Goal: Task Accomplishment & Management: Complete application form

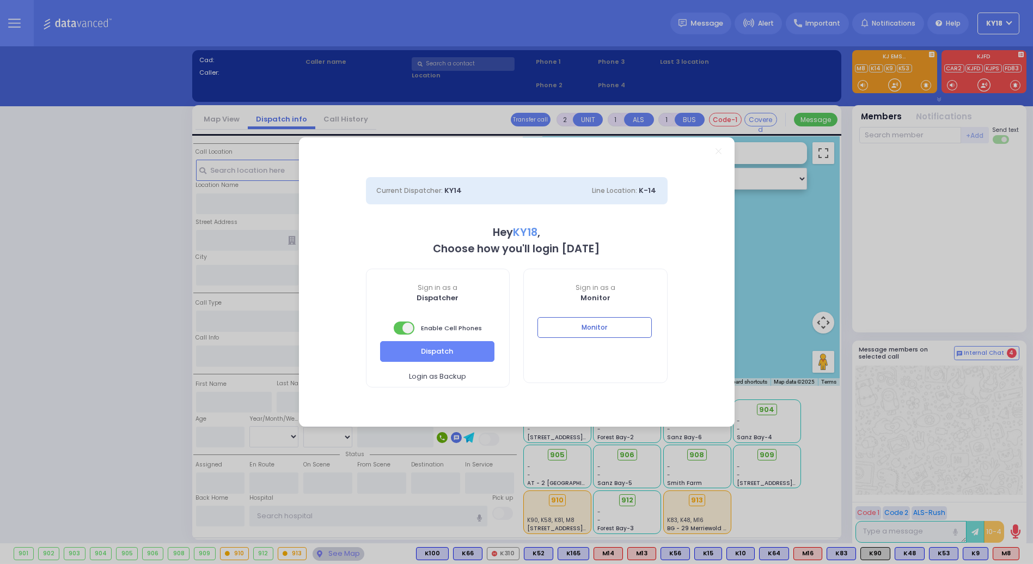
select select "4"
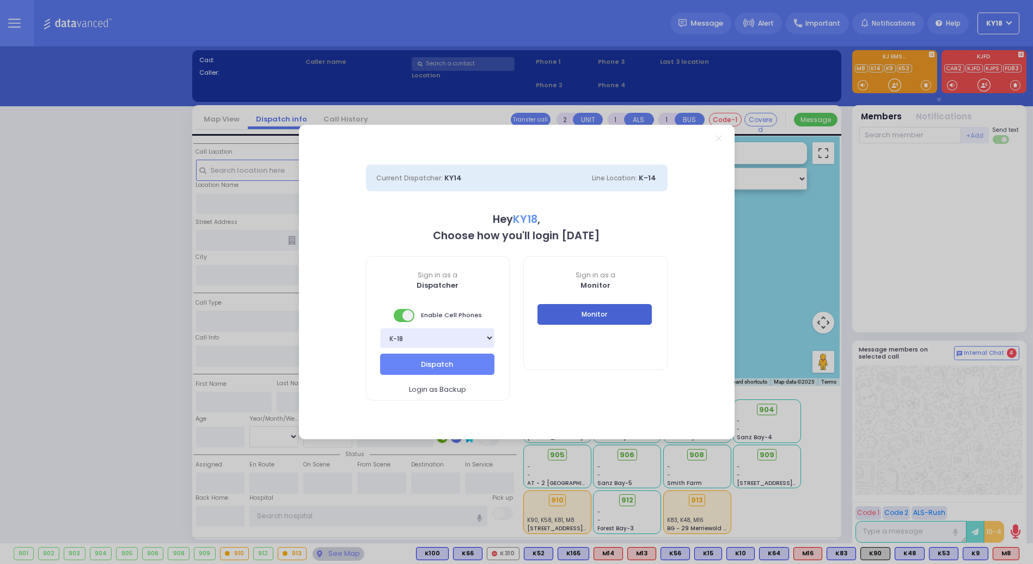
click at [580, 307] on button "Monitor" at bounding box center [595, 314] width 114 height 21
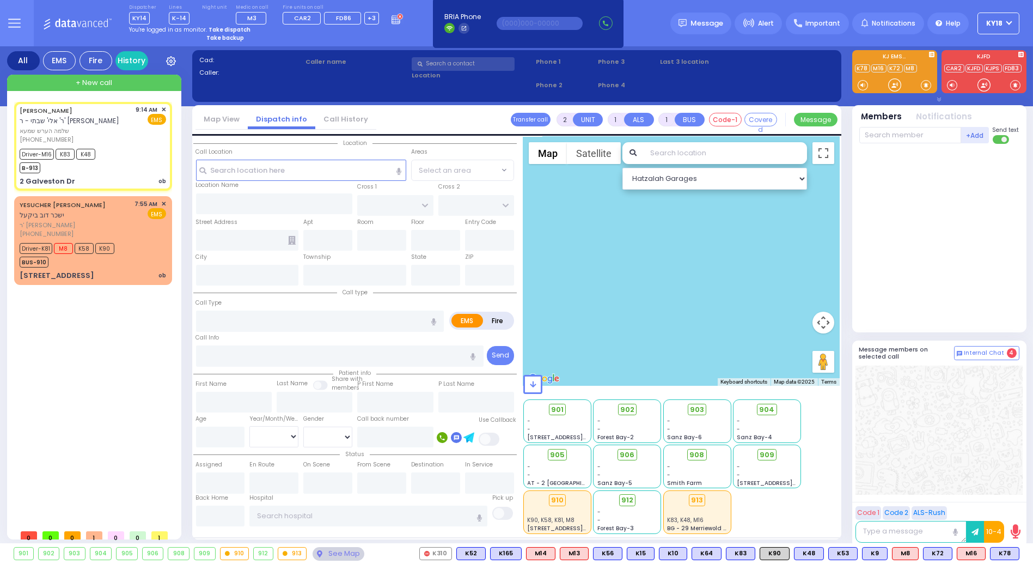
type input "6"
select select
type input "ob"
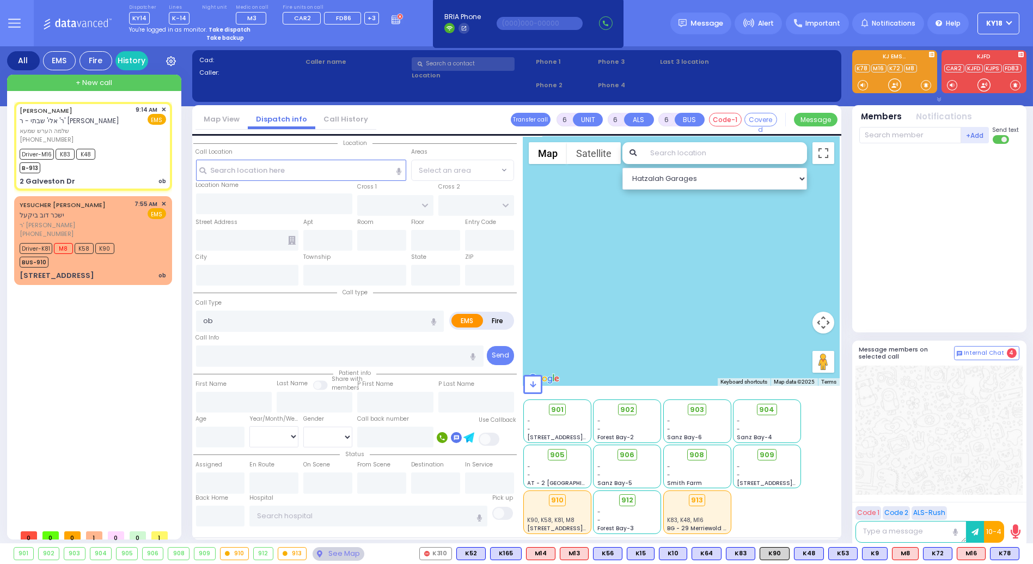
radio input "true"
type input "[PERSON_NAME]"
type input "CHEMEA"
type input "Unknown"
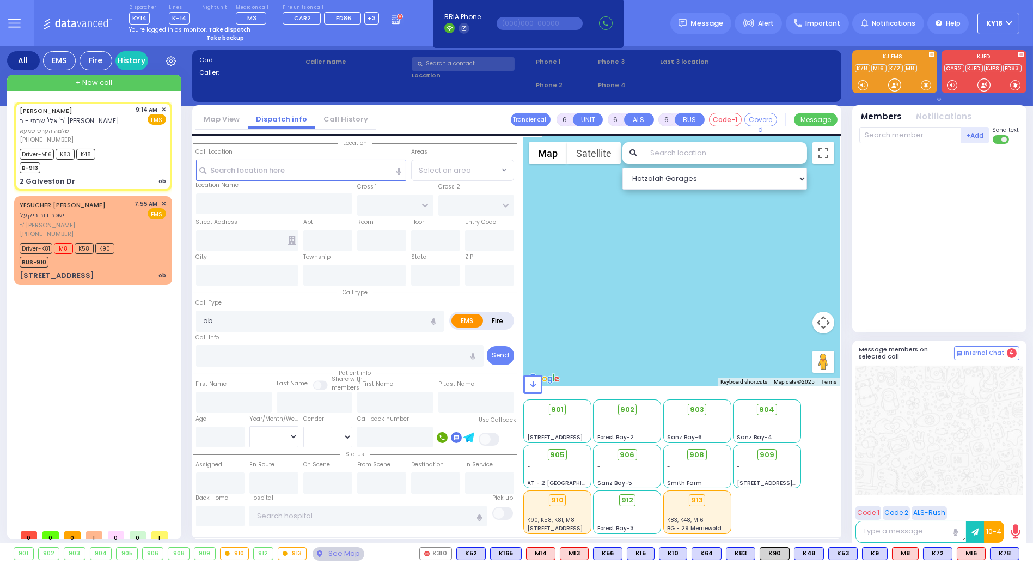
select select "Year"
type input "09:14"
type input "09:16"
type input "09:18"
type input "09:25"
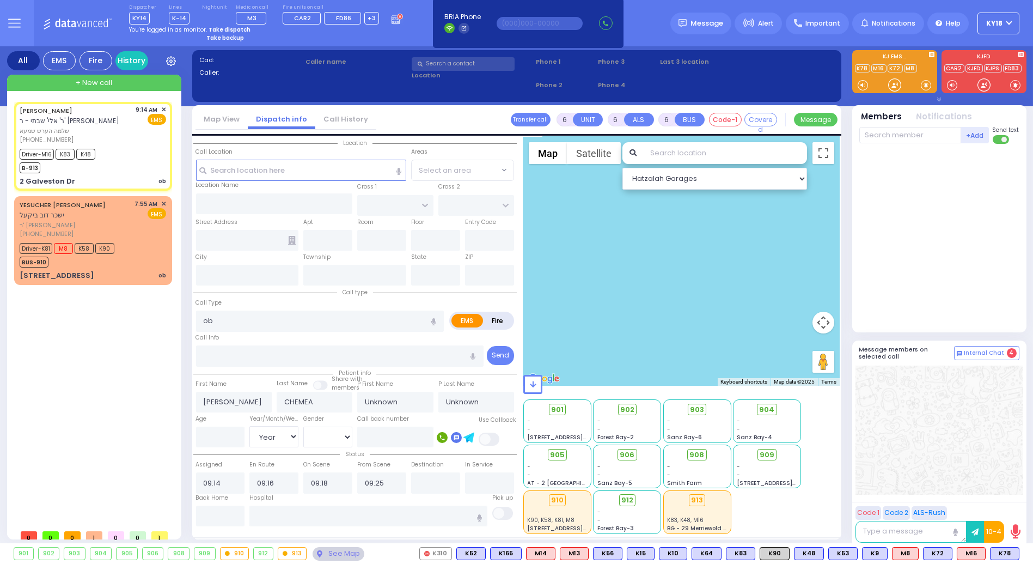
select select "Hatzalah Garages"
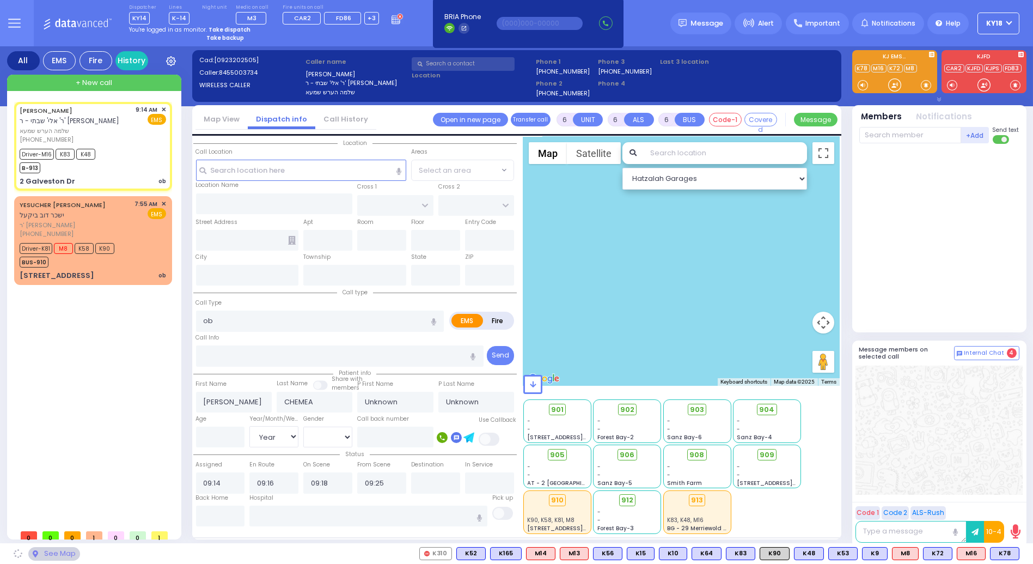
type input "SAN MARCOS DR"
type input "2 Galveston Dr"
type input "Monroe"
type input "[US_STATE]"
type input "10950"
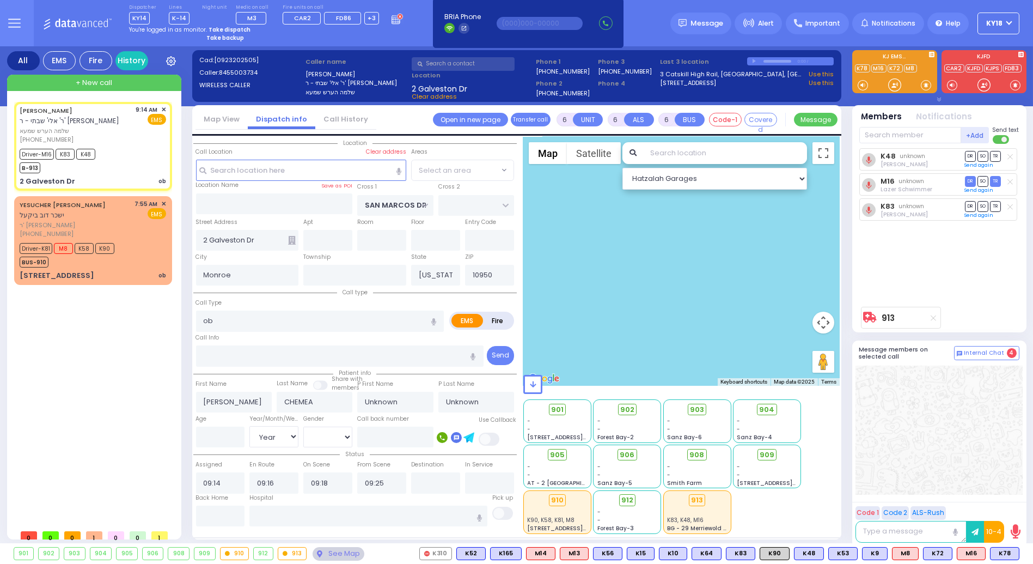
select select "[GEOGRAPHIC_DATA]"
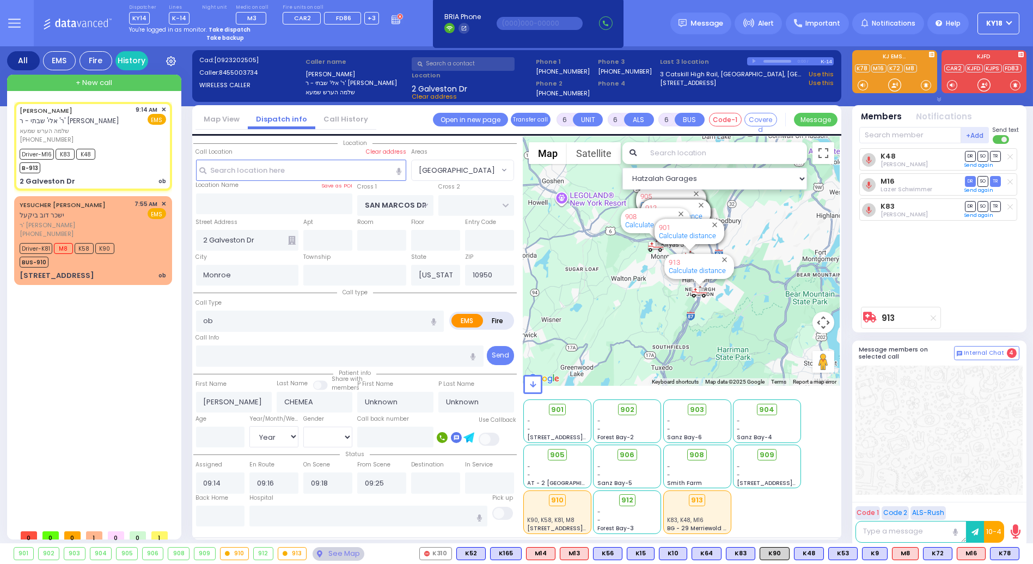
select select
radio input "true"
type input "Debora"
type input "Jafif"
select select "Year"
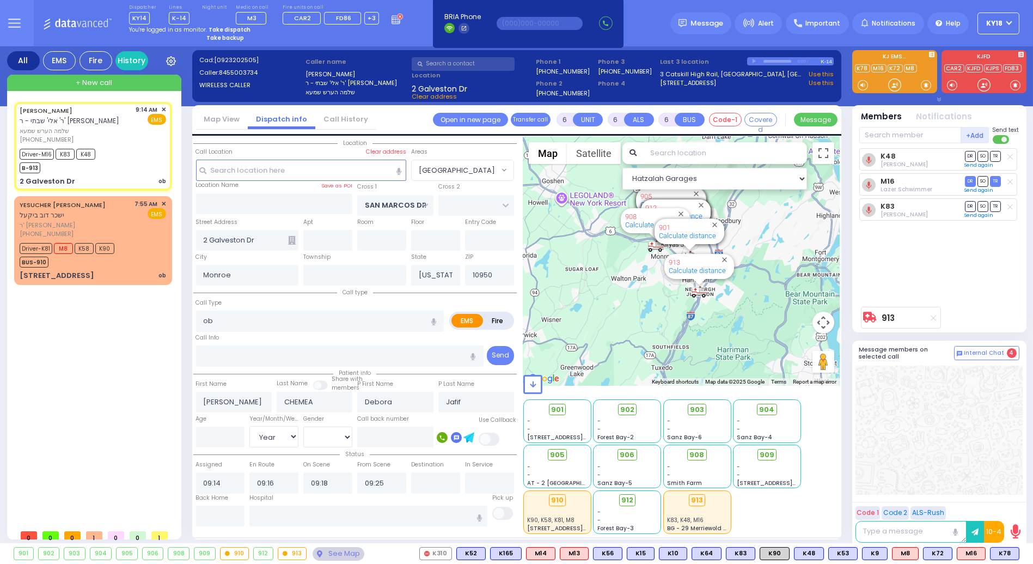
select select "Hatzalah Garages"
select select "[GEOGRAPHIC_DATA]"
select select
radio input "true"
select select "Year"
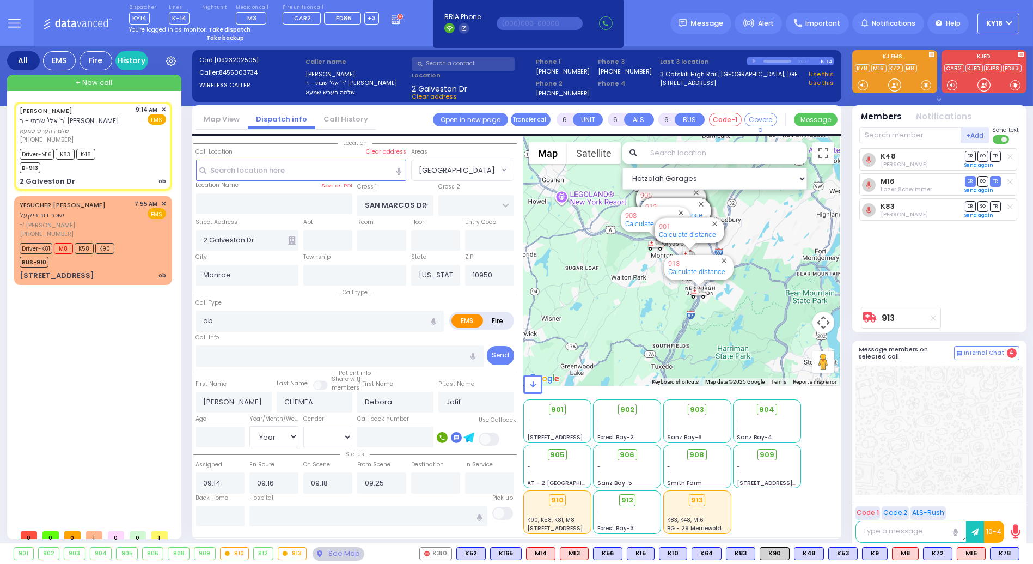
select select "Hatzalah Garages"
select select "[GEOGRAPHIC_DATA]"
select select
radio input "true"
select select "Year"
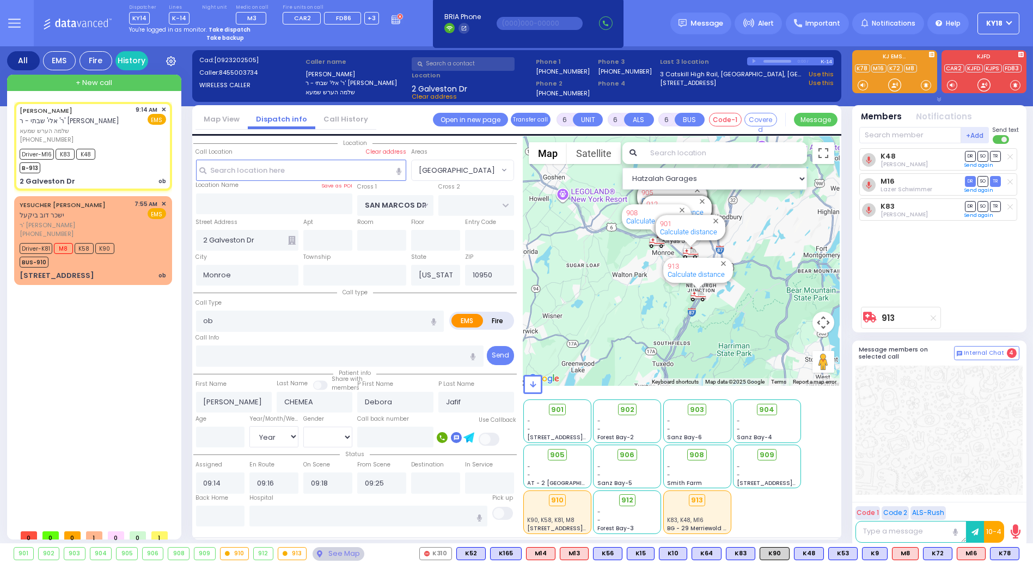
select select "Hatzalah Garages"
select select "[GEOGRAPHIC_DATA]"
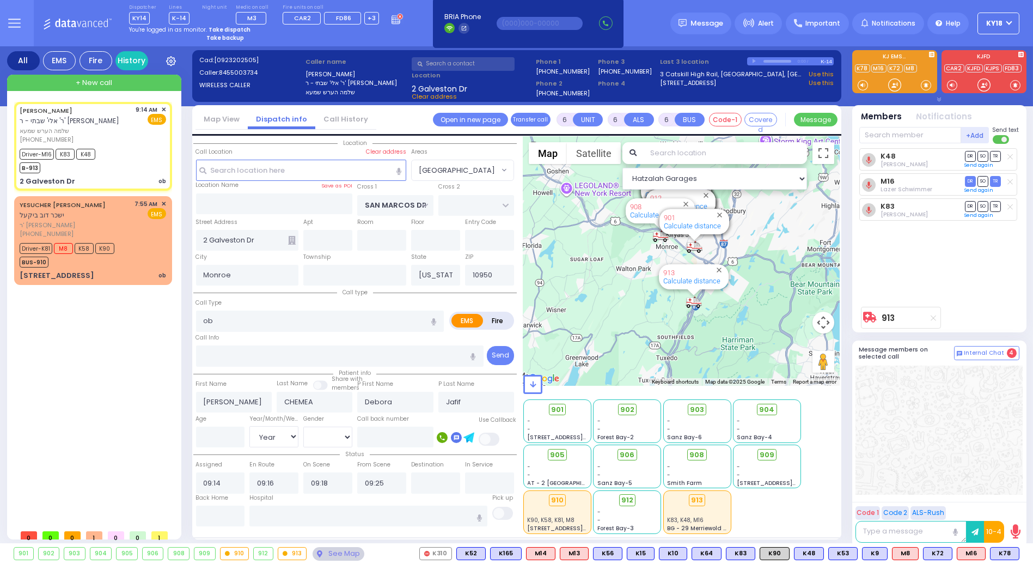
select select
radio input "true"
select select "Year"
select select "Hatzalah Garages"
select select "[GEOGRAPHIC_DATA]"
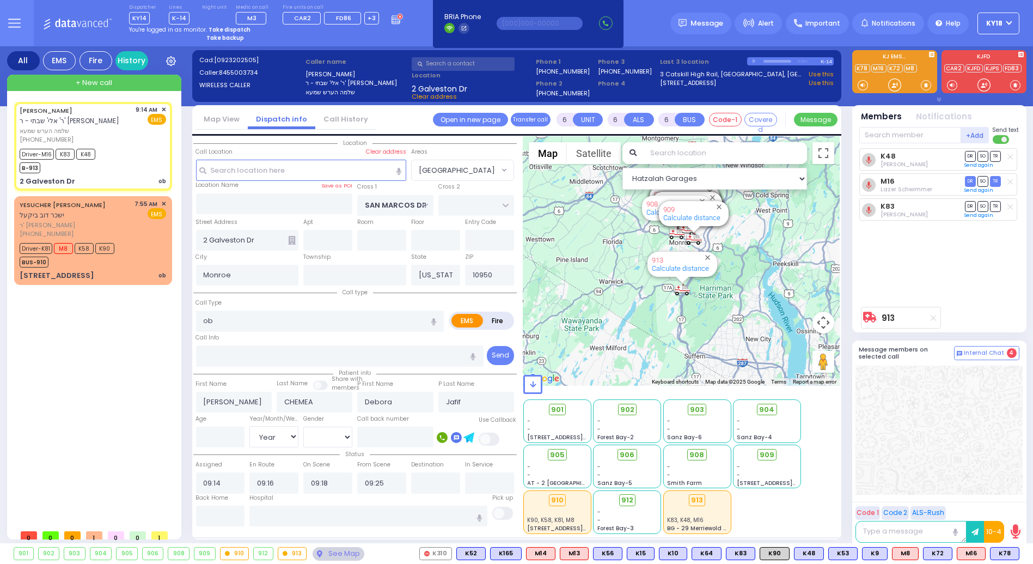
select select
radio input "true"
type input "22"
select select "Year"
select select "[DEMOGRAPHIC_DATA]"
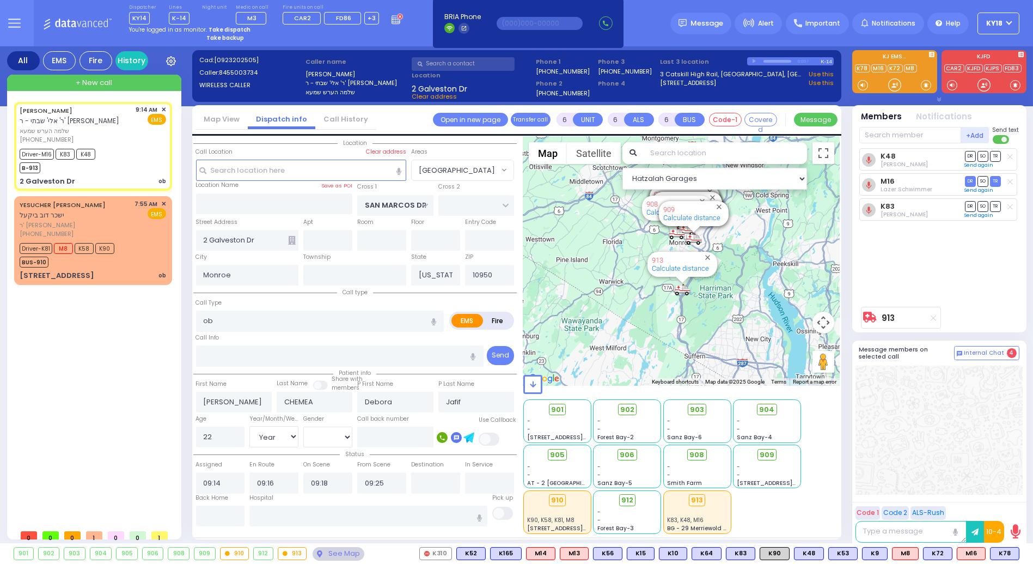
select select "Hatzalah Garages"
select select "[GEOGRAPHIC_DATA]"
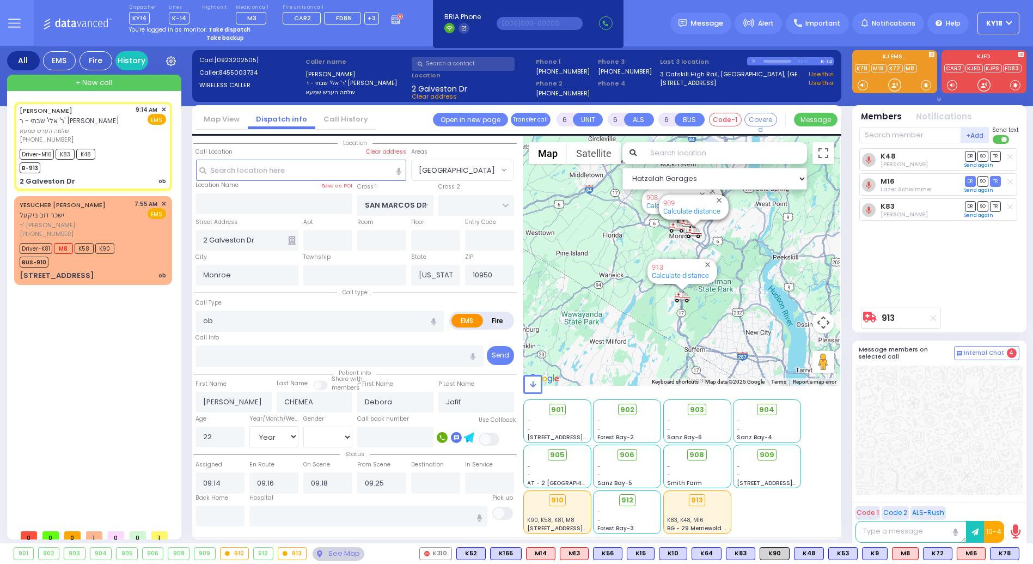
select select
radio input "true"
select select "Year"
select select "[DEMOGRAPHIC_DATA]"
select select "Hatzalah Garages"
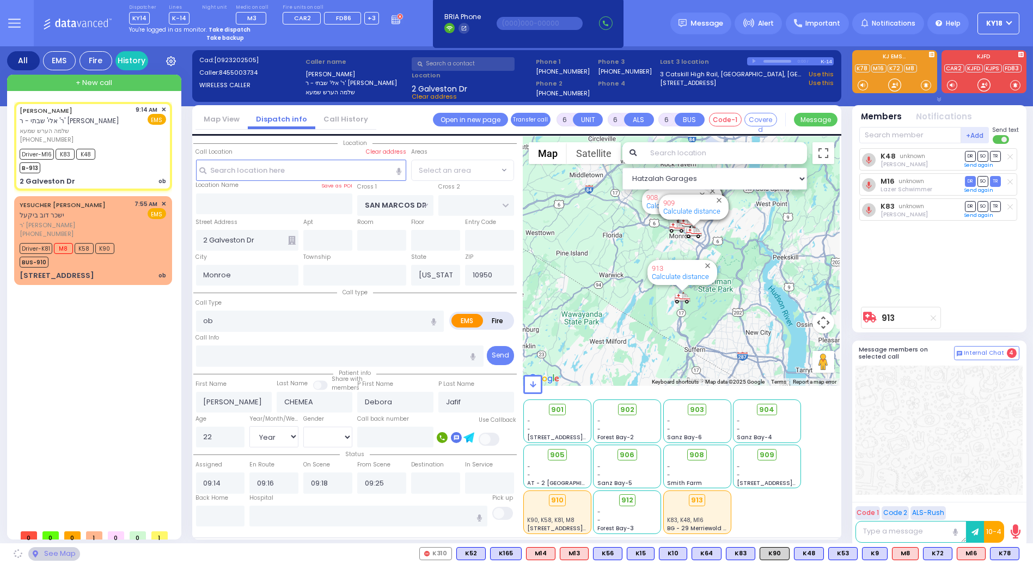
select select "[GEOGRAPHIC_DATA]"
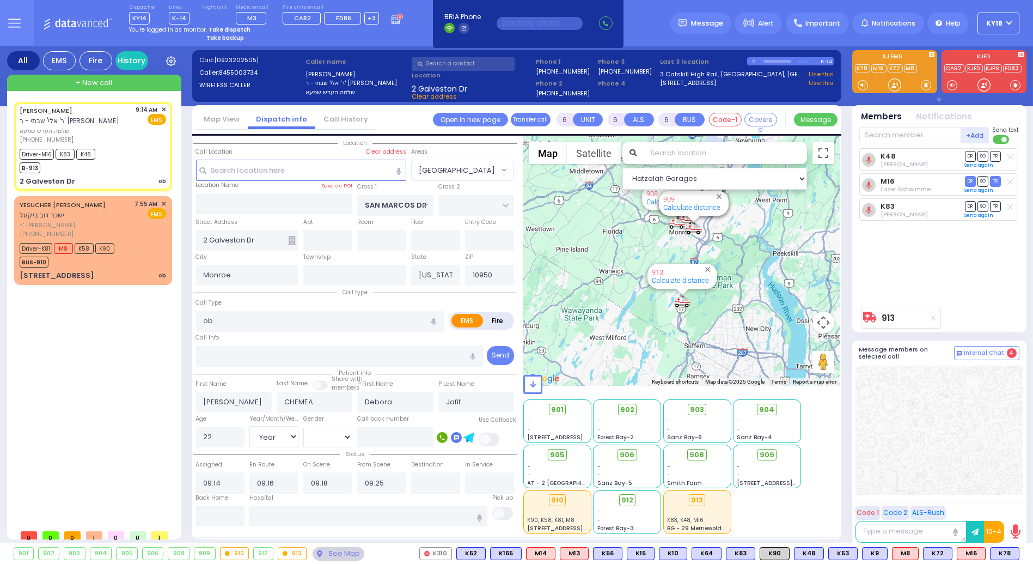
select select
radio input "true"
select select "Year"
select select "[DEMOGRAPHIC_DATA]"
type input "[GEOGRAPHIC_DATA] [STREET_ADDRESS][GEOGRAPHIC_DATA] Suffern"
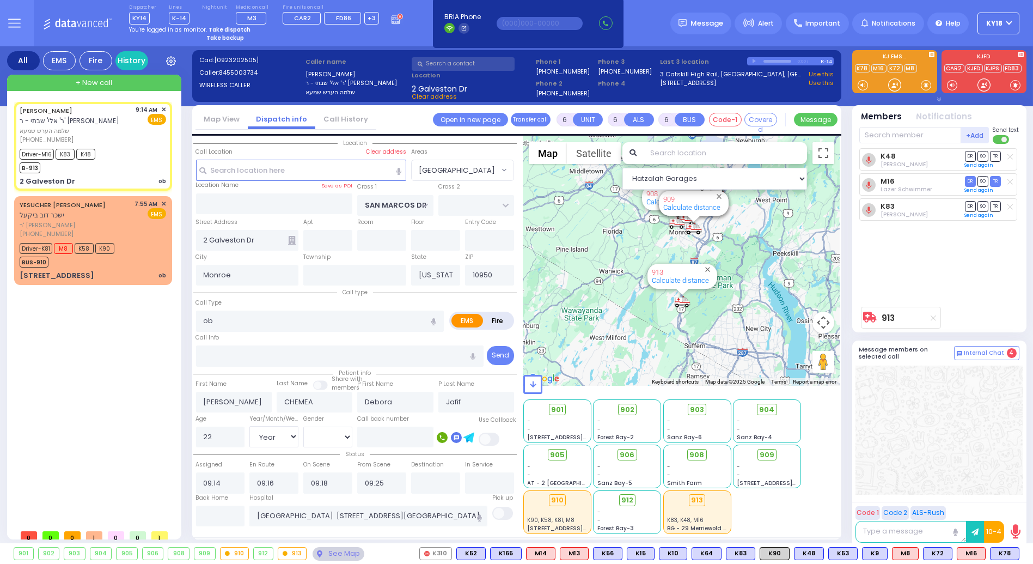
select select "Hatzalah Garages"
select select "[GEOGRAPHIC_DATA]"
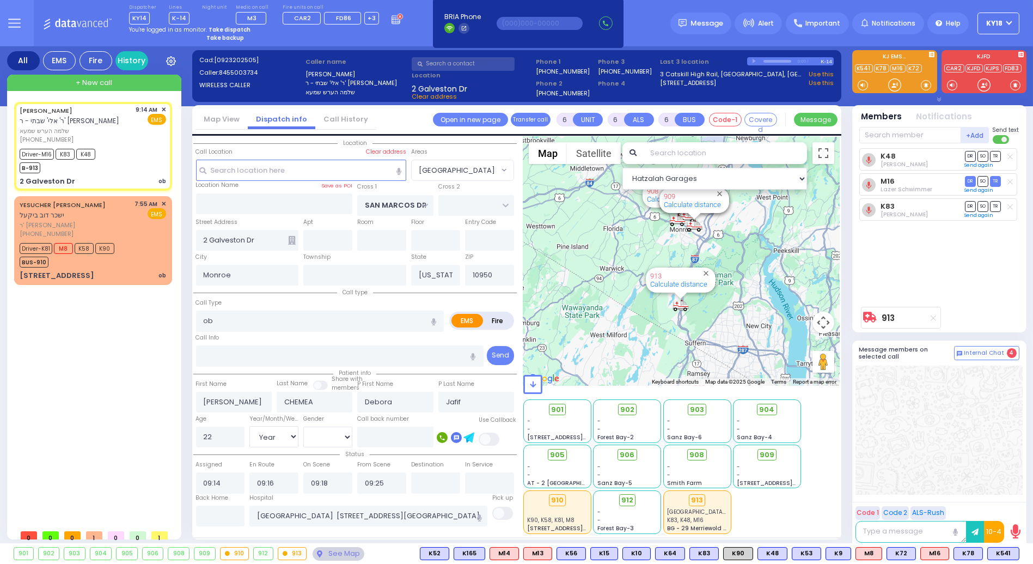
select select
radio input "true"
select select "Year"
select select "[DEMOGRAPHIC_DATA]"
select select "Hatzalah Garages"
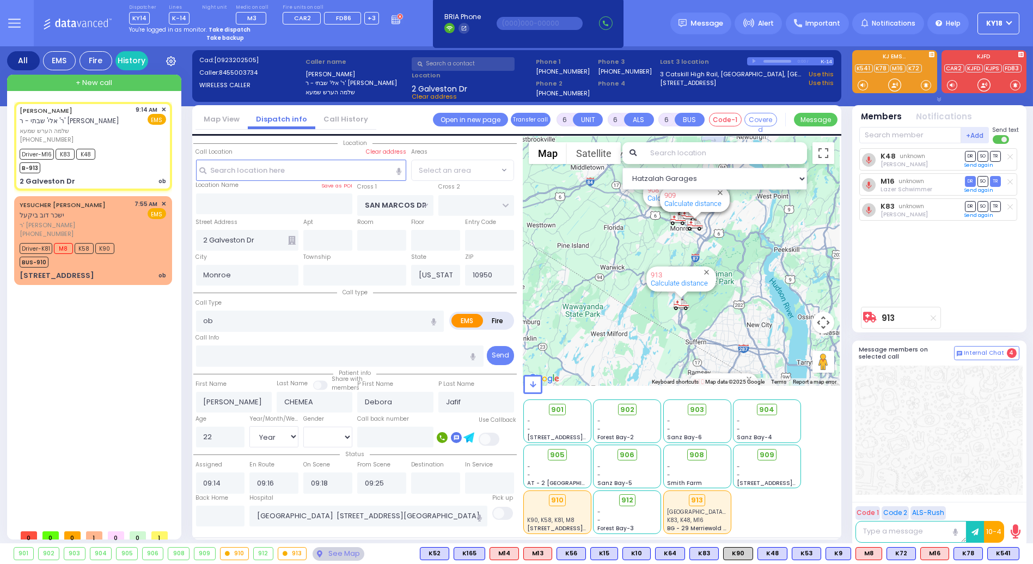
select select "[GEOGRAPHIC_DATA]"
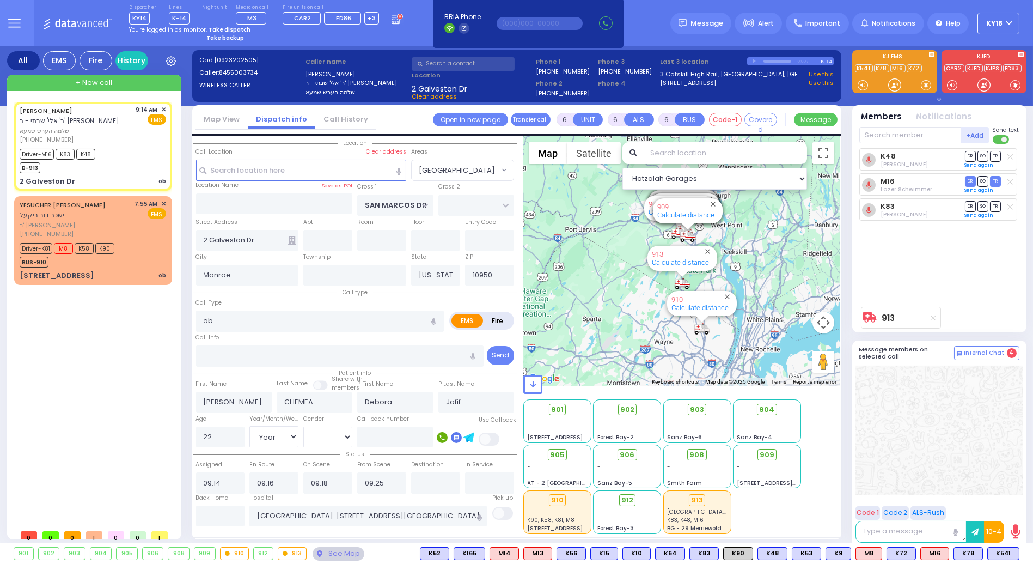
select select
radio input "true"
select select "Year"
select select "[DEMOGRAPHIC_DATA]"
select select "Hatzalah Garages"
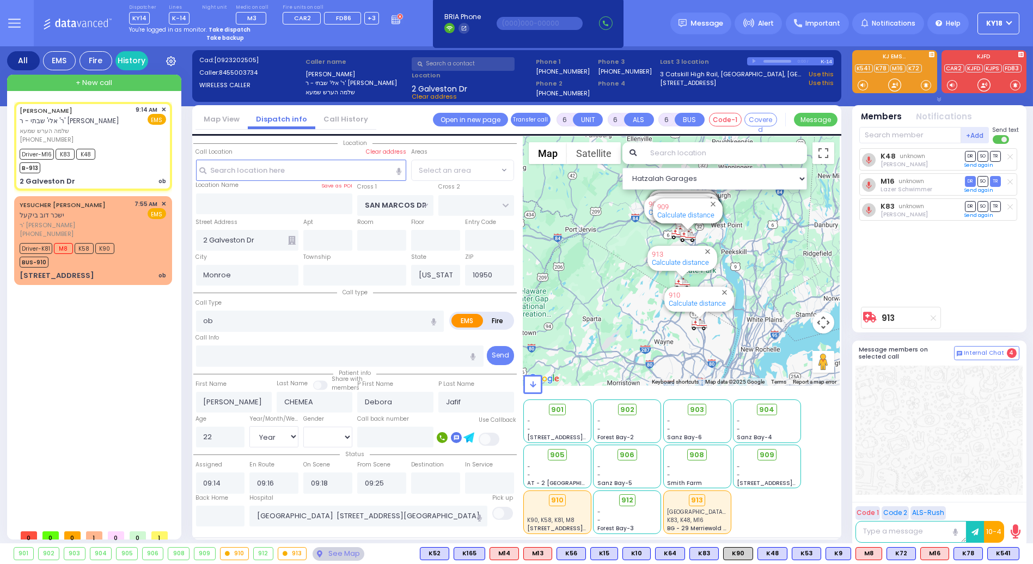
select select "[GEOGRAPHIC_DATA]"
select select
radio input "true"
select select "Year"
select select "[DEMOGRAPHIC_DATA]"
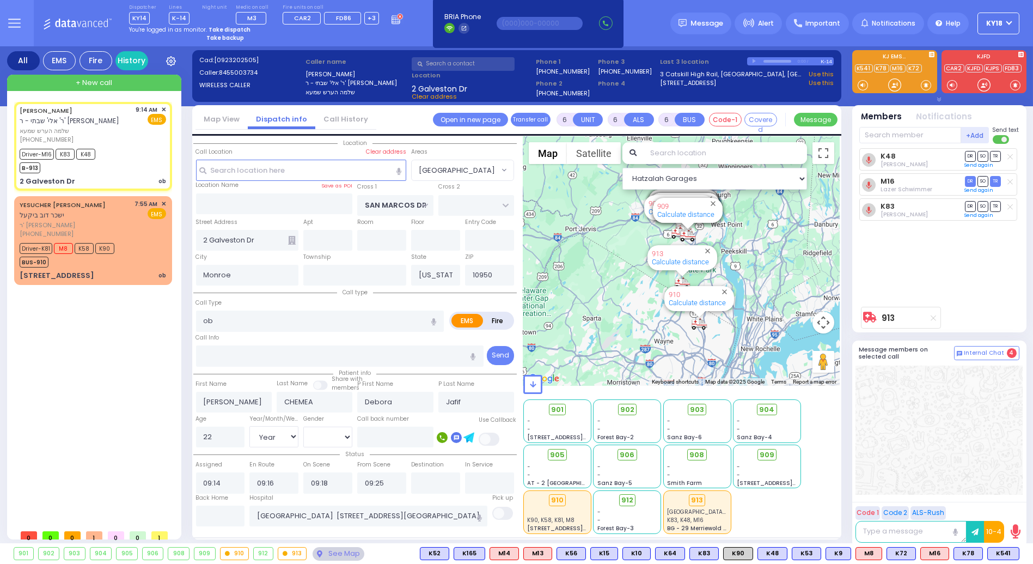
select select "Hatzalah Garages"
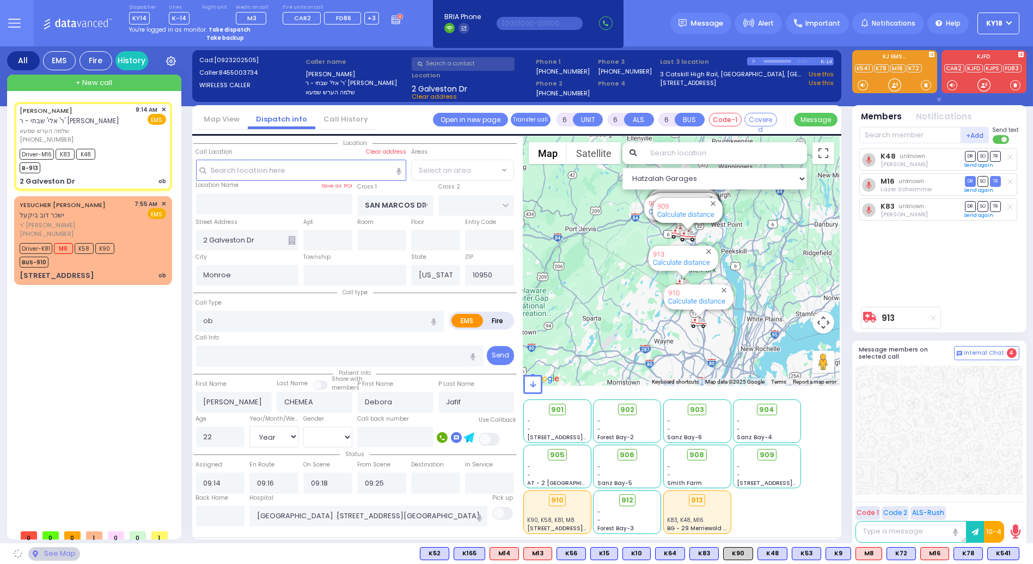
select select "[GEOGRAPHIC_DATA]"
select select
radio input "true"
select select "Year"
select select "[DEMOGRAPHIC_DATA]"
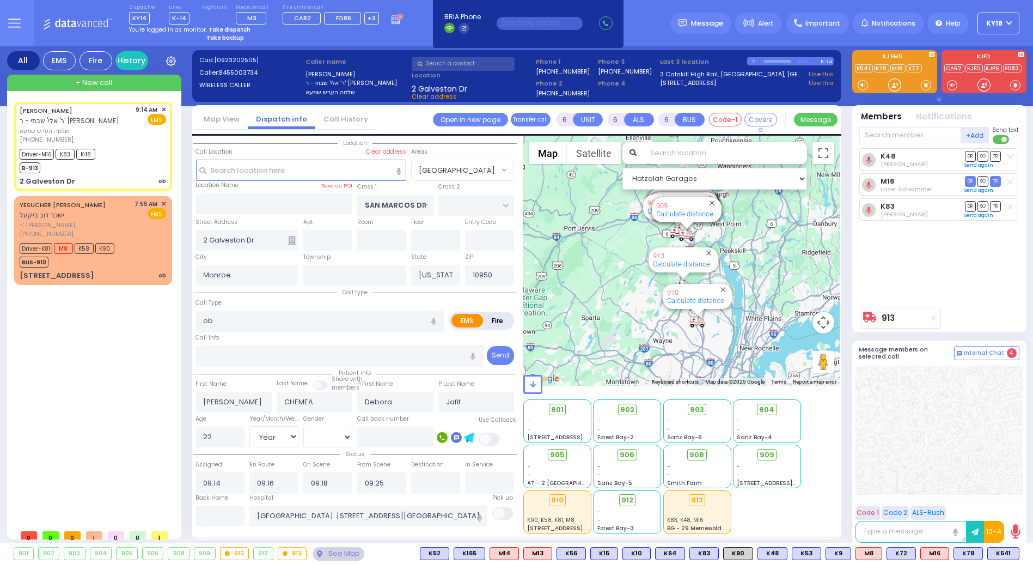
select select "Hatzalah Garages"
select select "[GEOGRAPHIC_DATA]"
select select
radio input "true"
select select "Year"
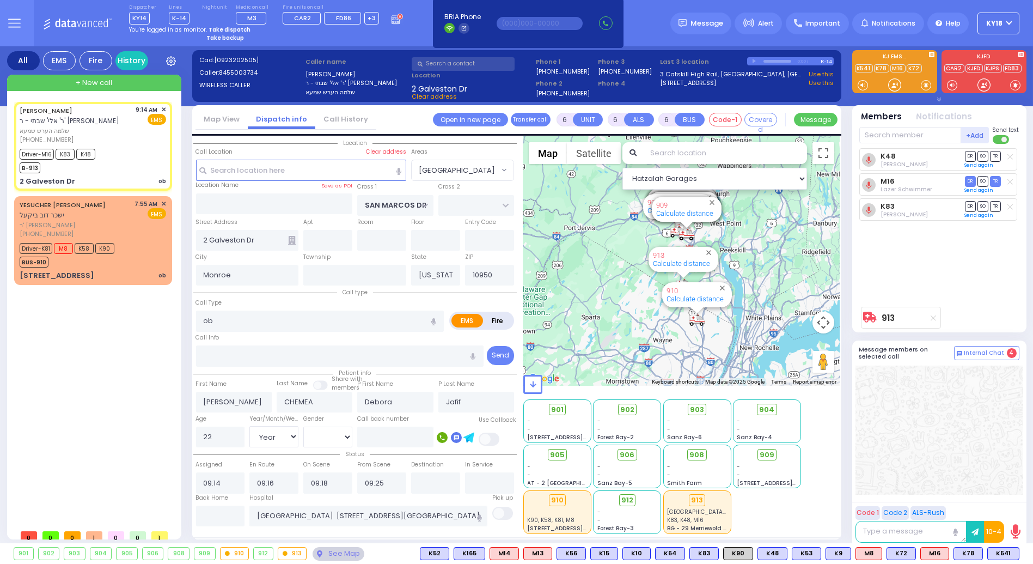
select select "[DEMOGRAPHIC_DATA]"
select select "Hatzalah Garages"
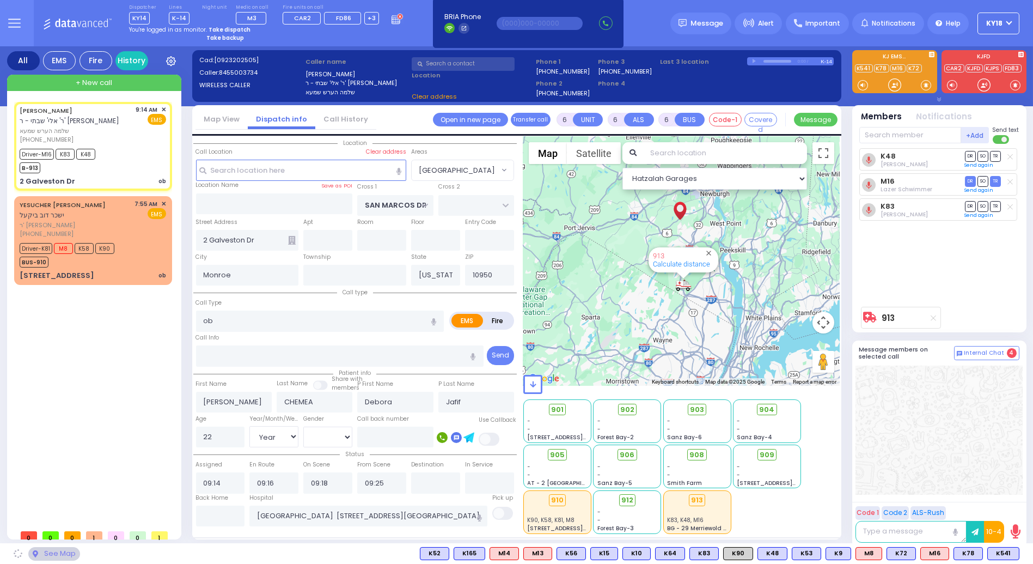
select select "[GEOGRAPHIC_DATA]"
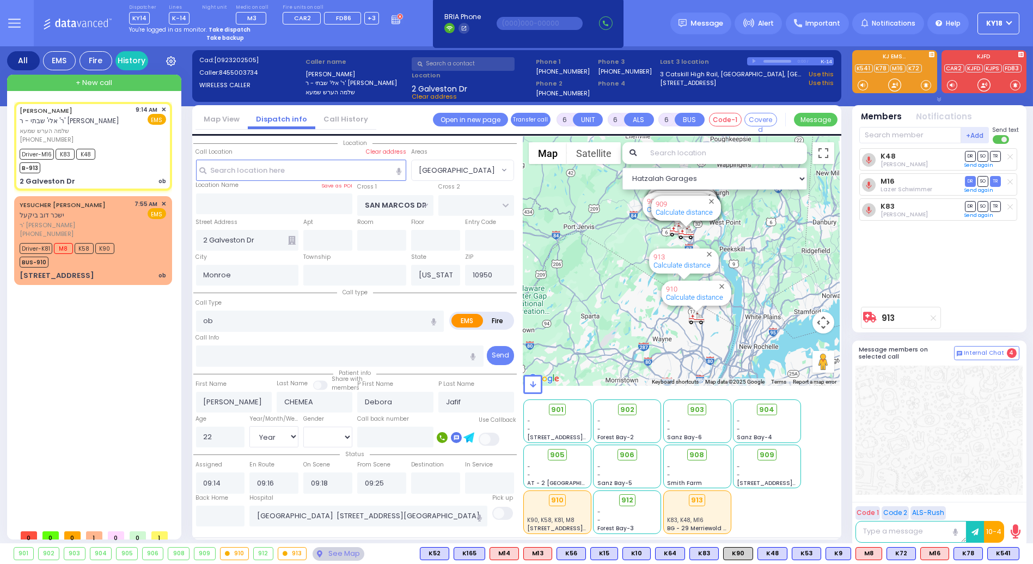
select select
radio input "true"
select select "Year"
select select "[DEMOGRAPHIC_DATA]"
select select "Hatzalah Garages"
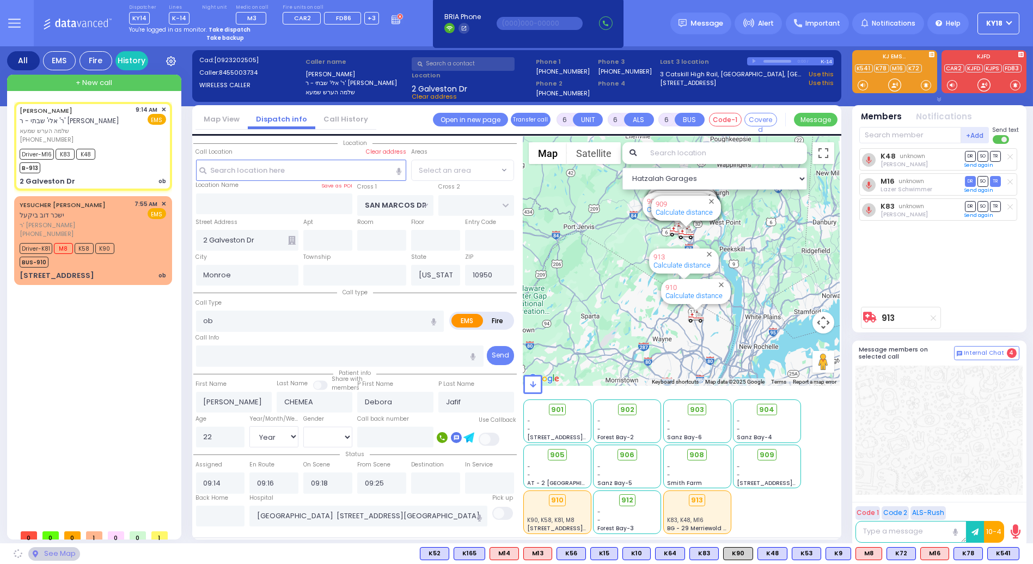
select select "[GEOGRAPHIC_DATA]"
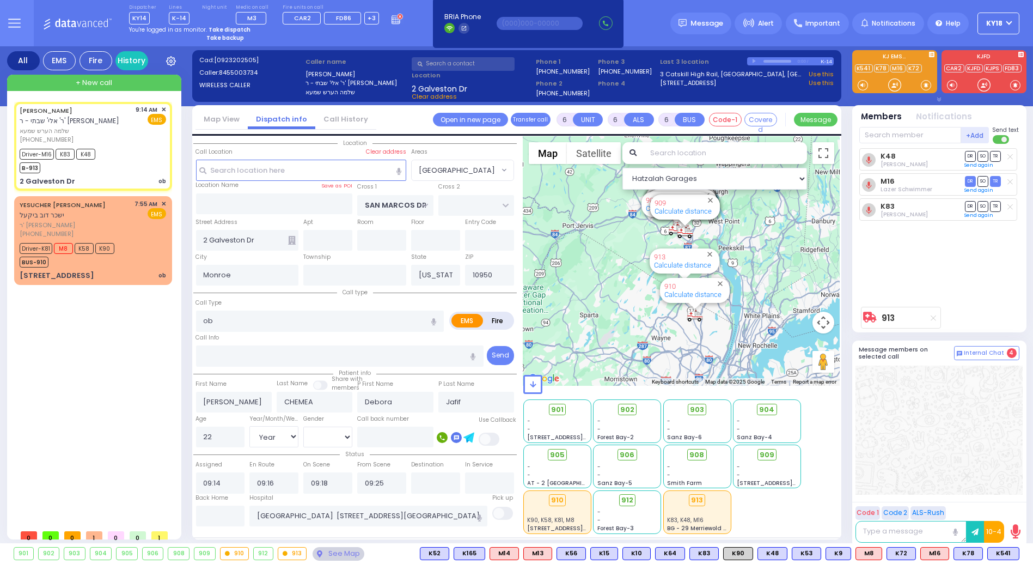
select select
radio input "true"
select select "Year"
select select "[DEMOGRAPHIC_DATA]"
select select "Hatzalah Garages"
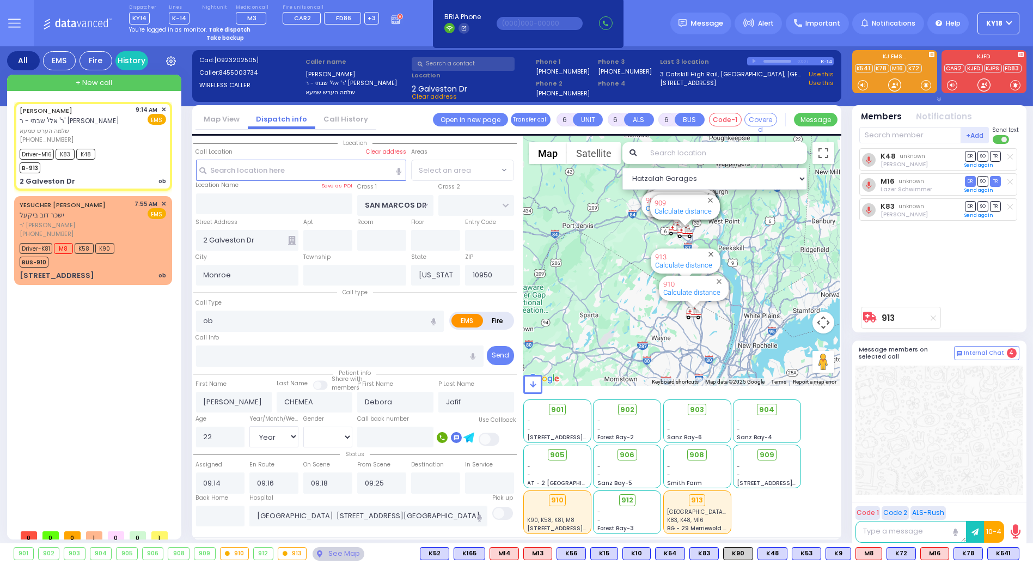
select select "[GEOGRAPHIC_DATA]"
select select
radio input "true"
select select "Year"
select select "[DEMOGRAPHIC_DATA]"
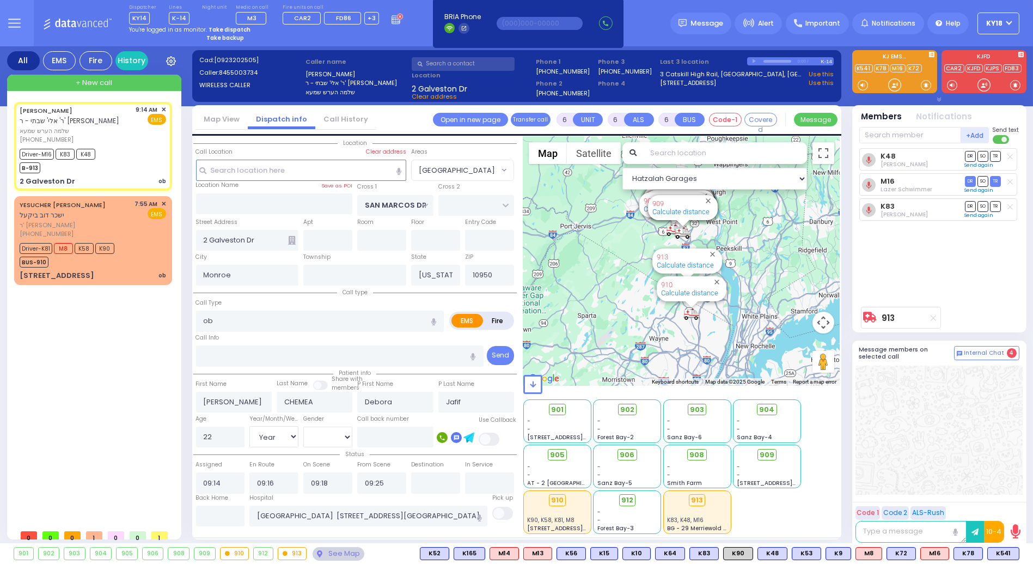
select select "Hatzalah Garages"
select select "[GEOGRAPHIC_DATA]"
select select
radio input "true"
select select "Year"
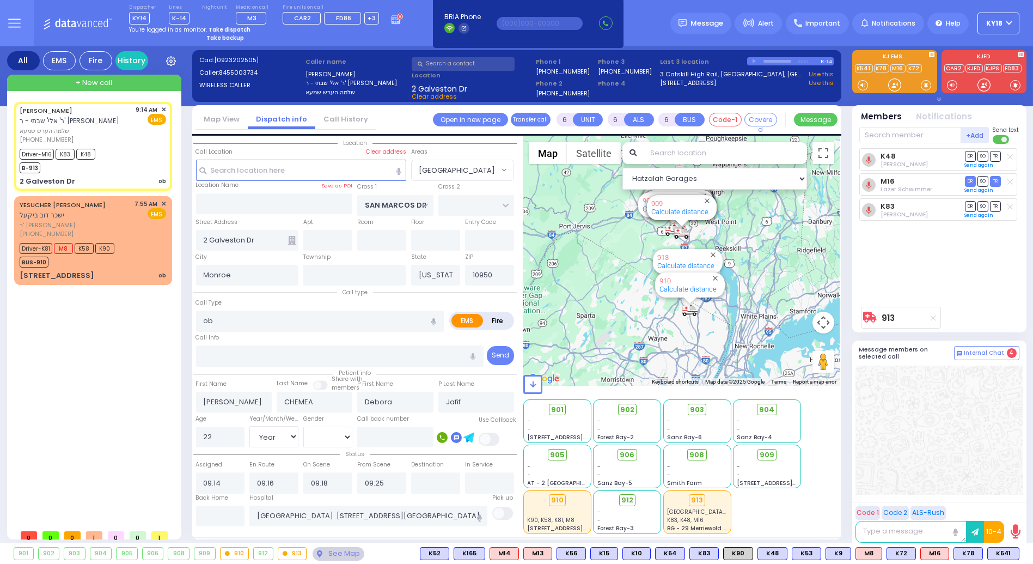
select select "[DEMOGRAPHIC_DATA]"
select select "Hatzalah Garages"
select select "[GEOGRAPHIC_DATA]"
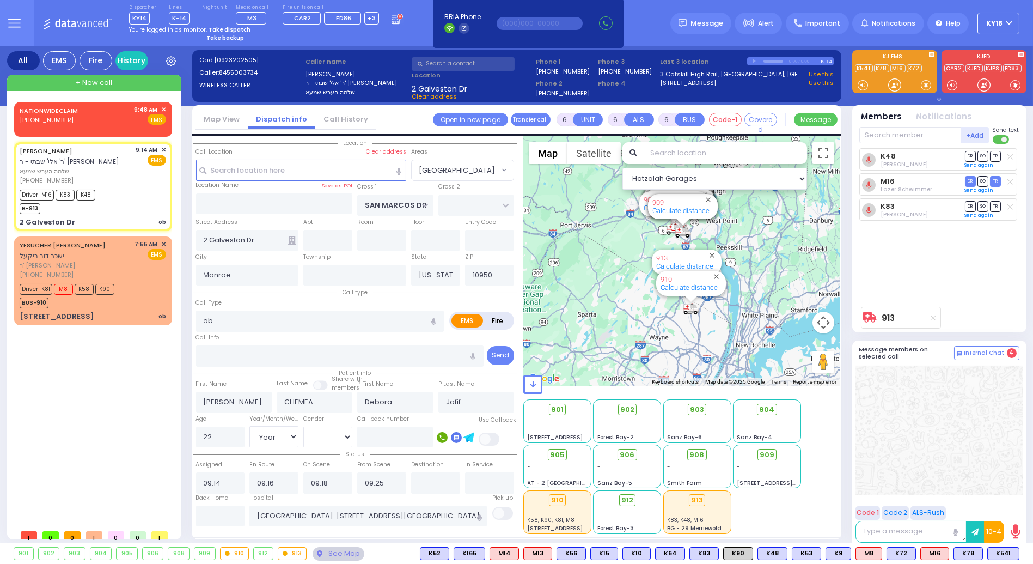
select select
radio input "true"
select select "Year"
select select "[DEMOGRAPHIC_DATA]"
select select "Hatzalah Garages"
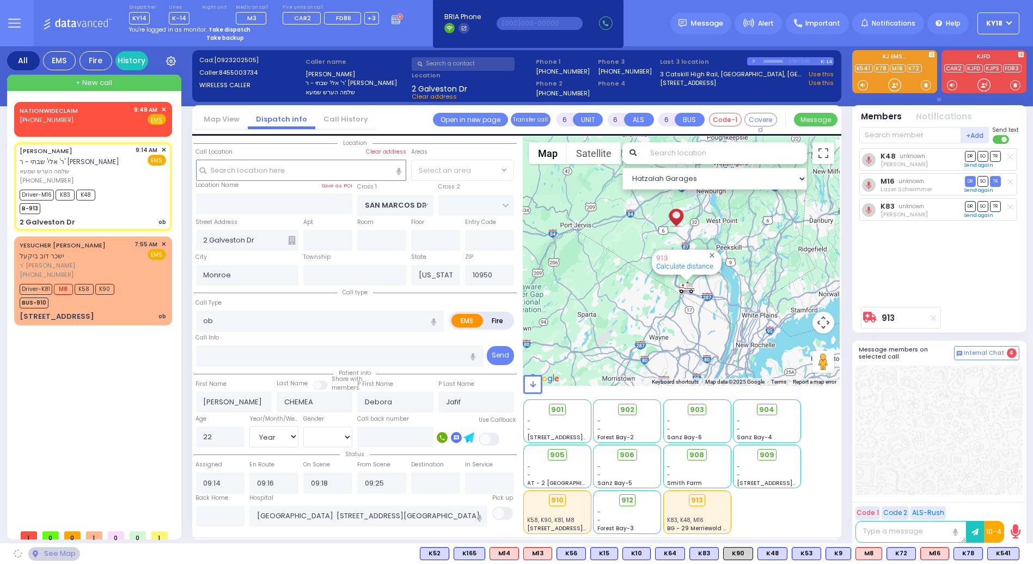
select select "[GEOGRAPHIC_DATA]"
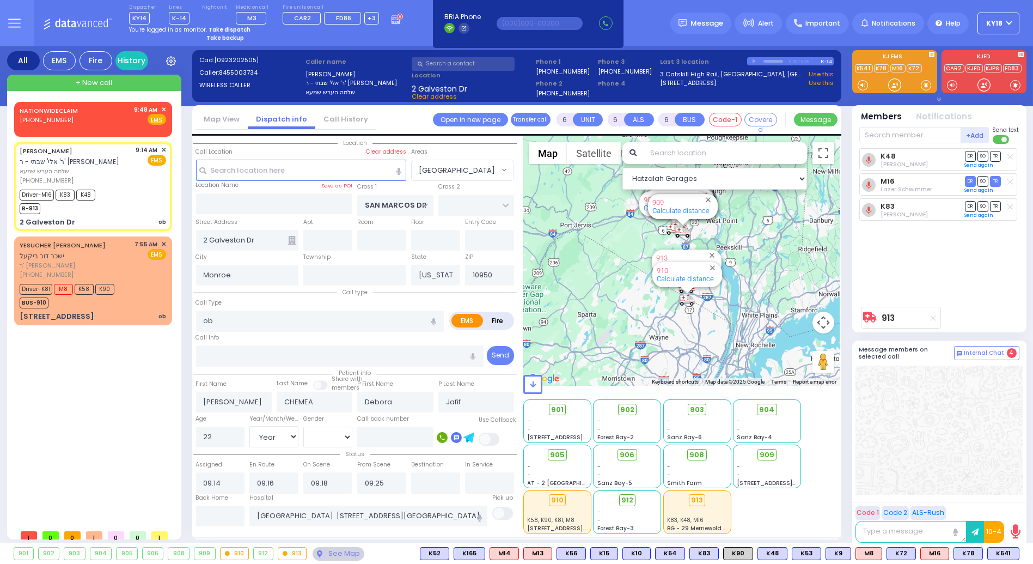
select select
radio input "true"
select select "Year"
select select "[DEMOGRAPHIC_DATA]"
select select "Hatzalah Garages"
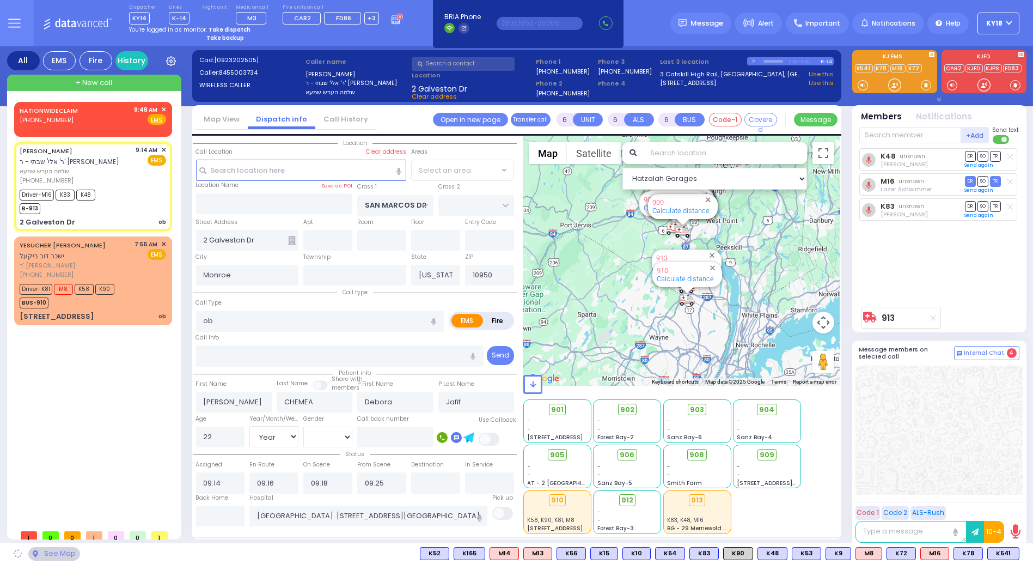
select select "[GEOGRAPHIC_DATA]"
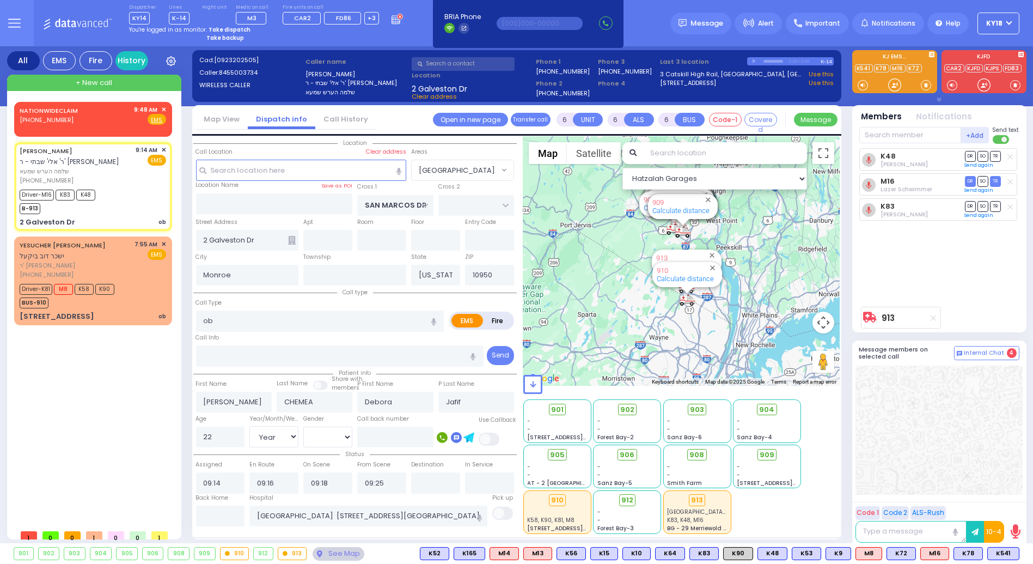
select select
radio input "true"
select select "Year"
select select "[DEMOGRAPHIC_DATA]"
select select "Hatzalah Garages"
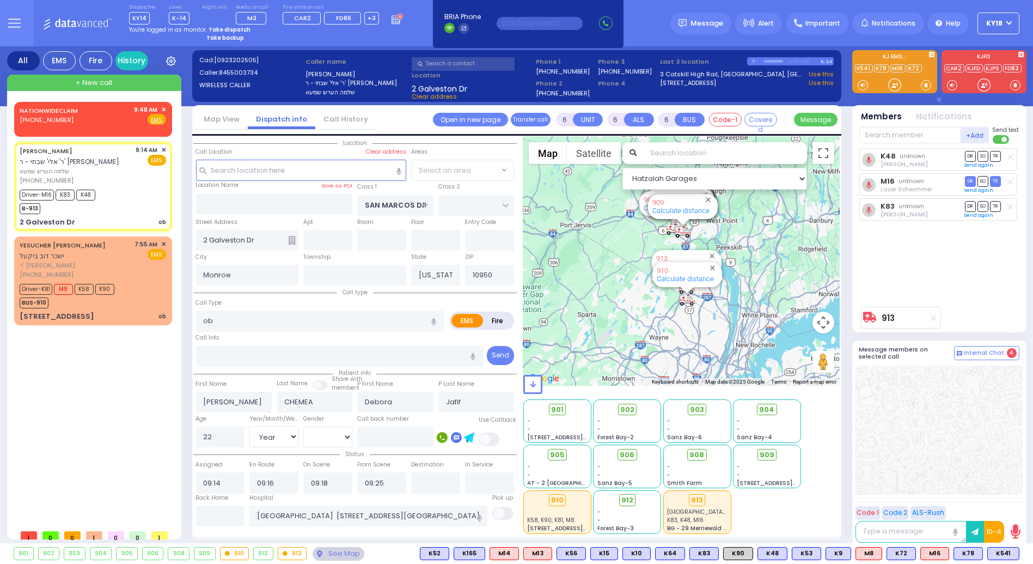
select select "[GEOGRAPHIC_DATA]"
select select
radio input "true"
select select "Year"
select select "[DEMOGRAPHIC_DATA]"
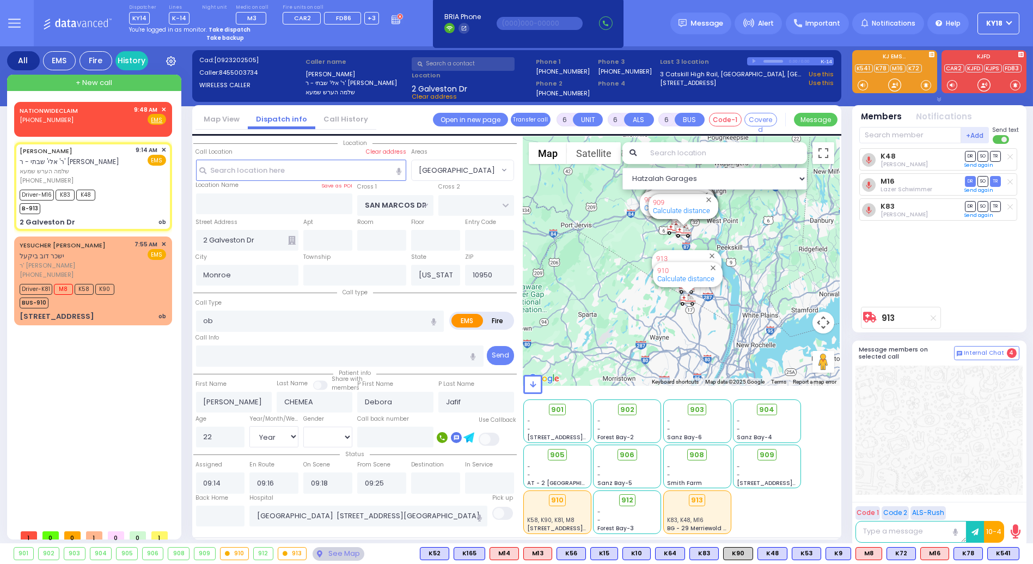
select select "Hatzalah Garages"
select select "[GEOGRAPHIC_DATA]"
